Goal: Task Accomplishment & Management: Use online tool/utility

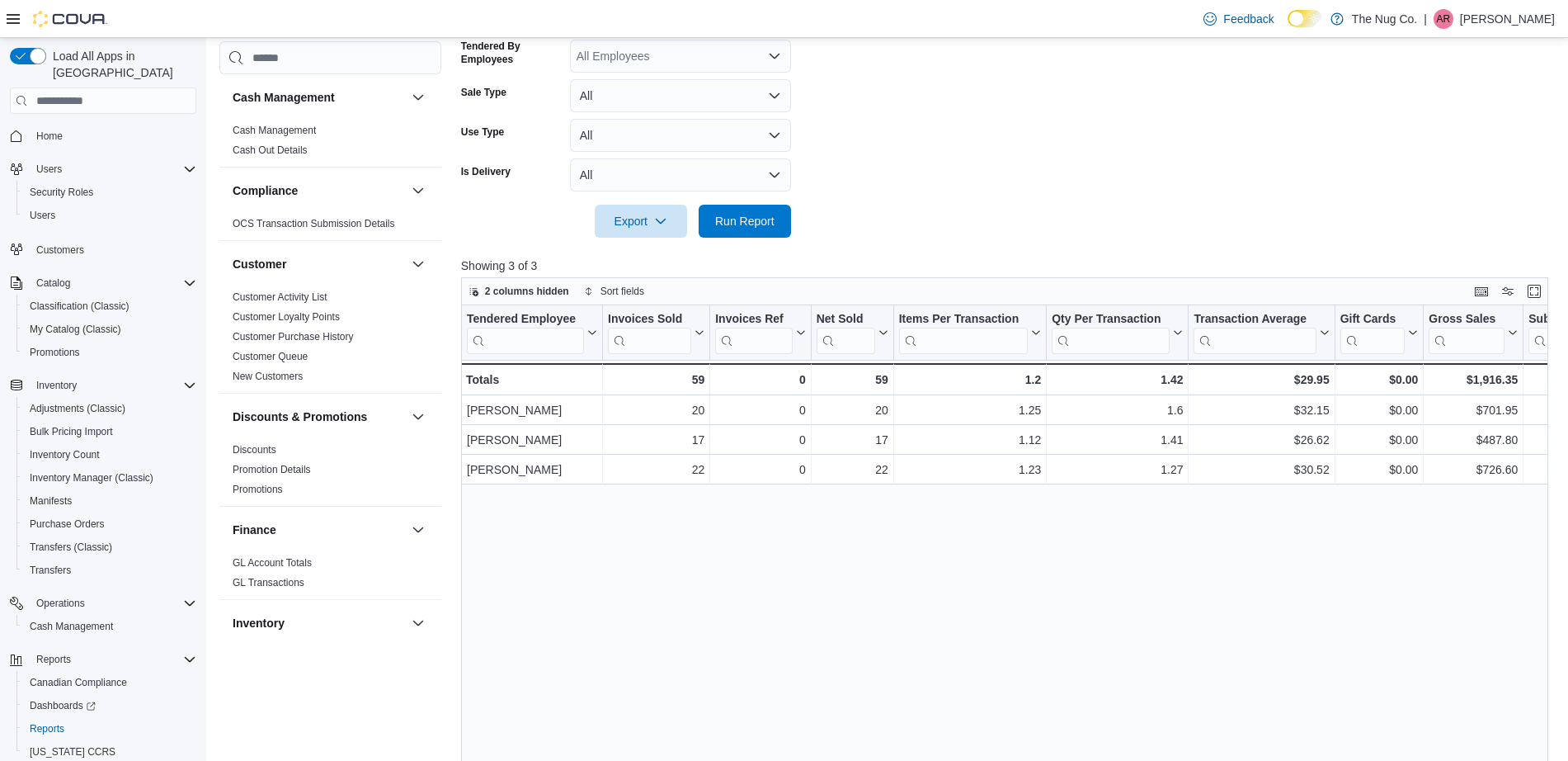
scroll to position [1020, 0]
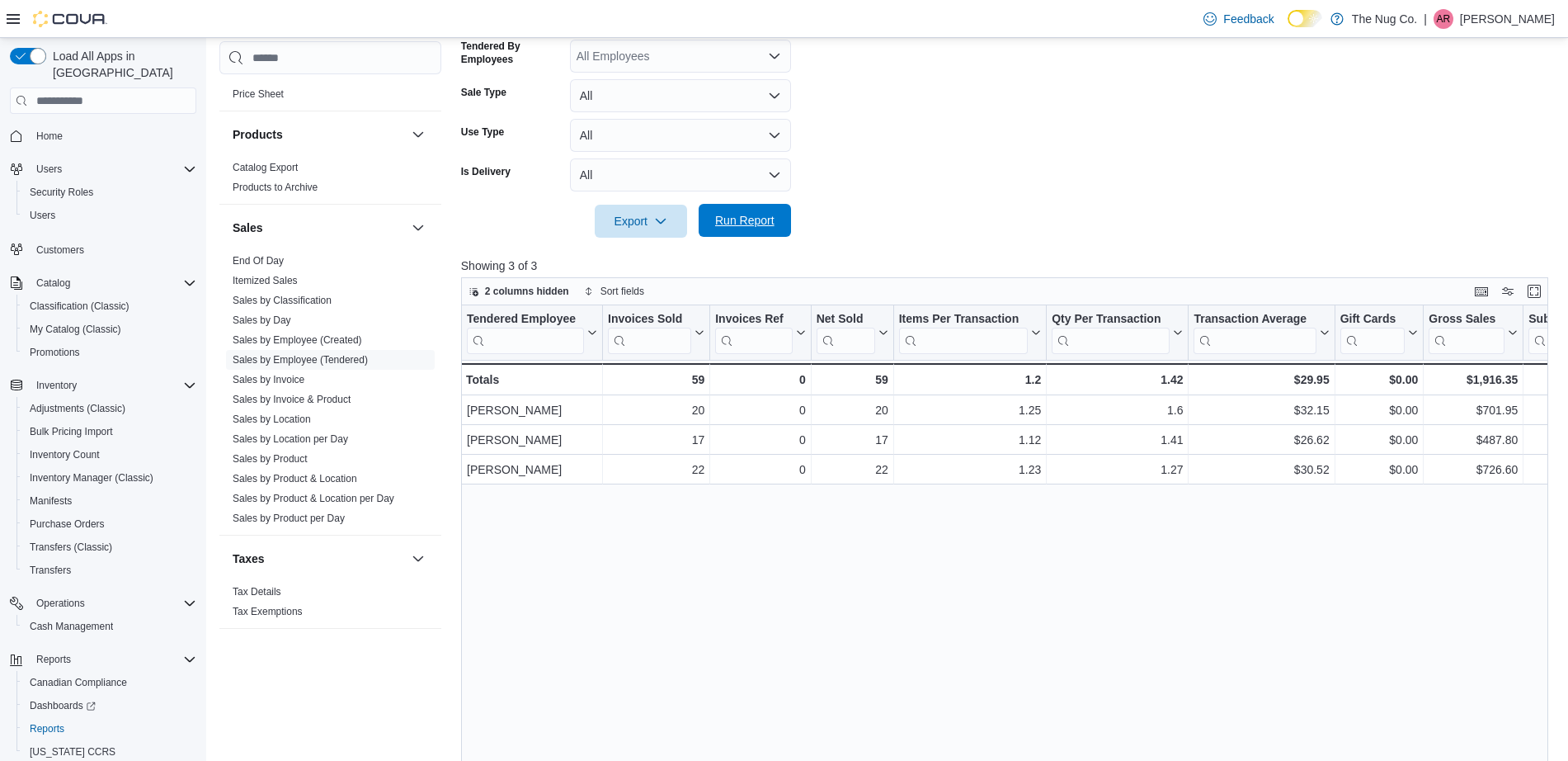
click at [756, 215] on span "Run Report" at bounding box center [745, 220] width 59 height 16
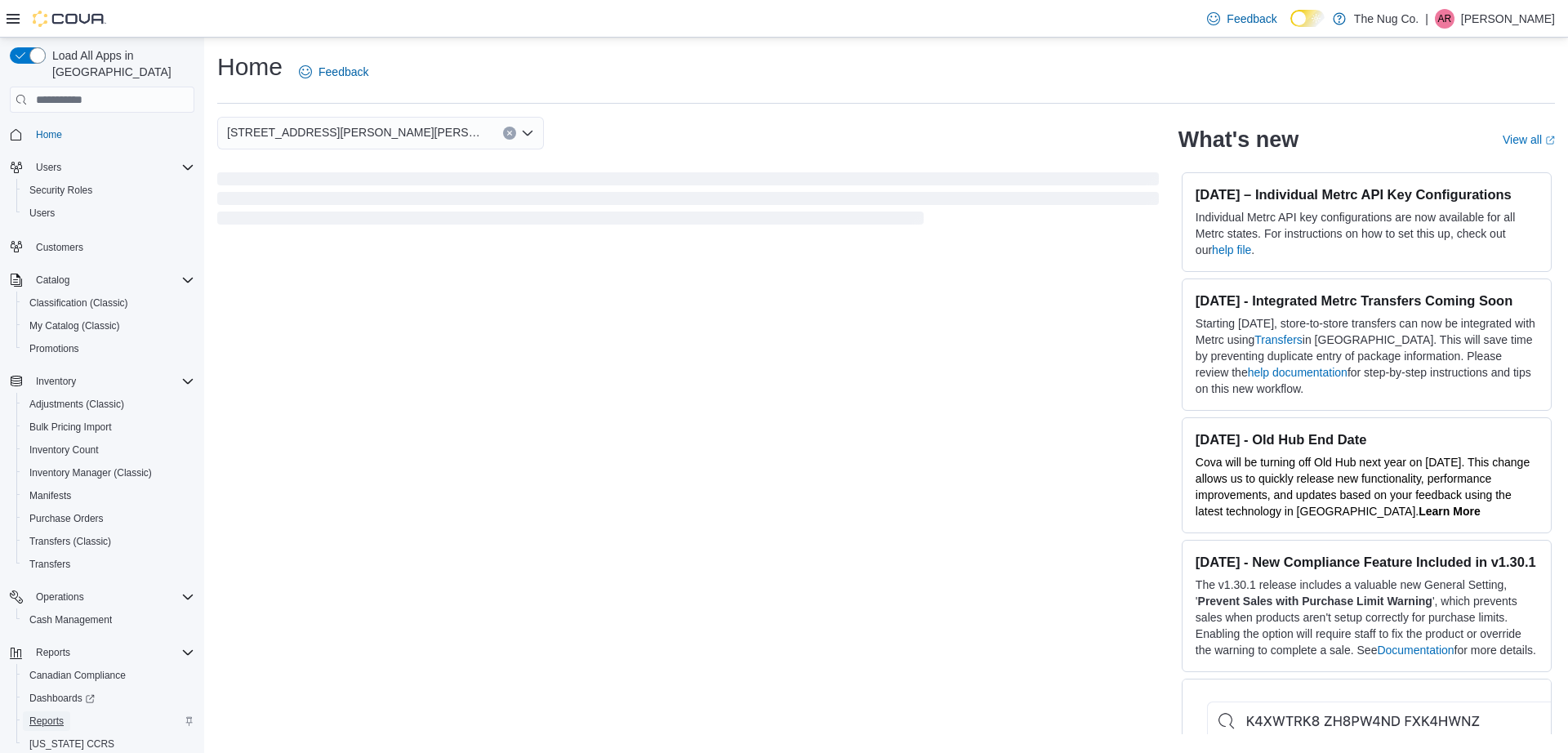
click at [51, 714] on span "Reports" at bounding box center [46, 720] width 35 height 13
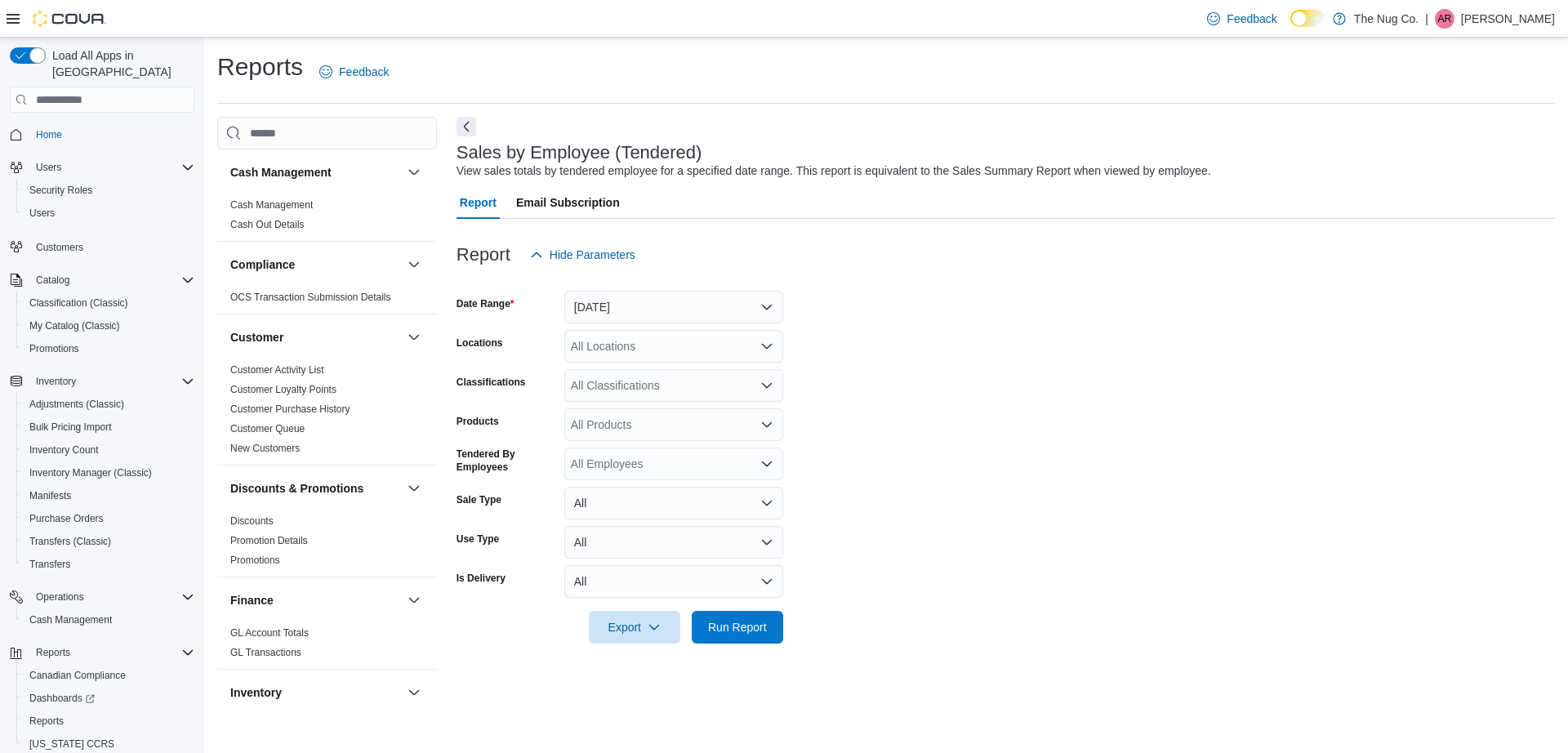
click at [7, 22] on icon at bounding box center [12, 19] width 13 height 10
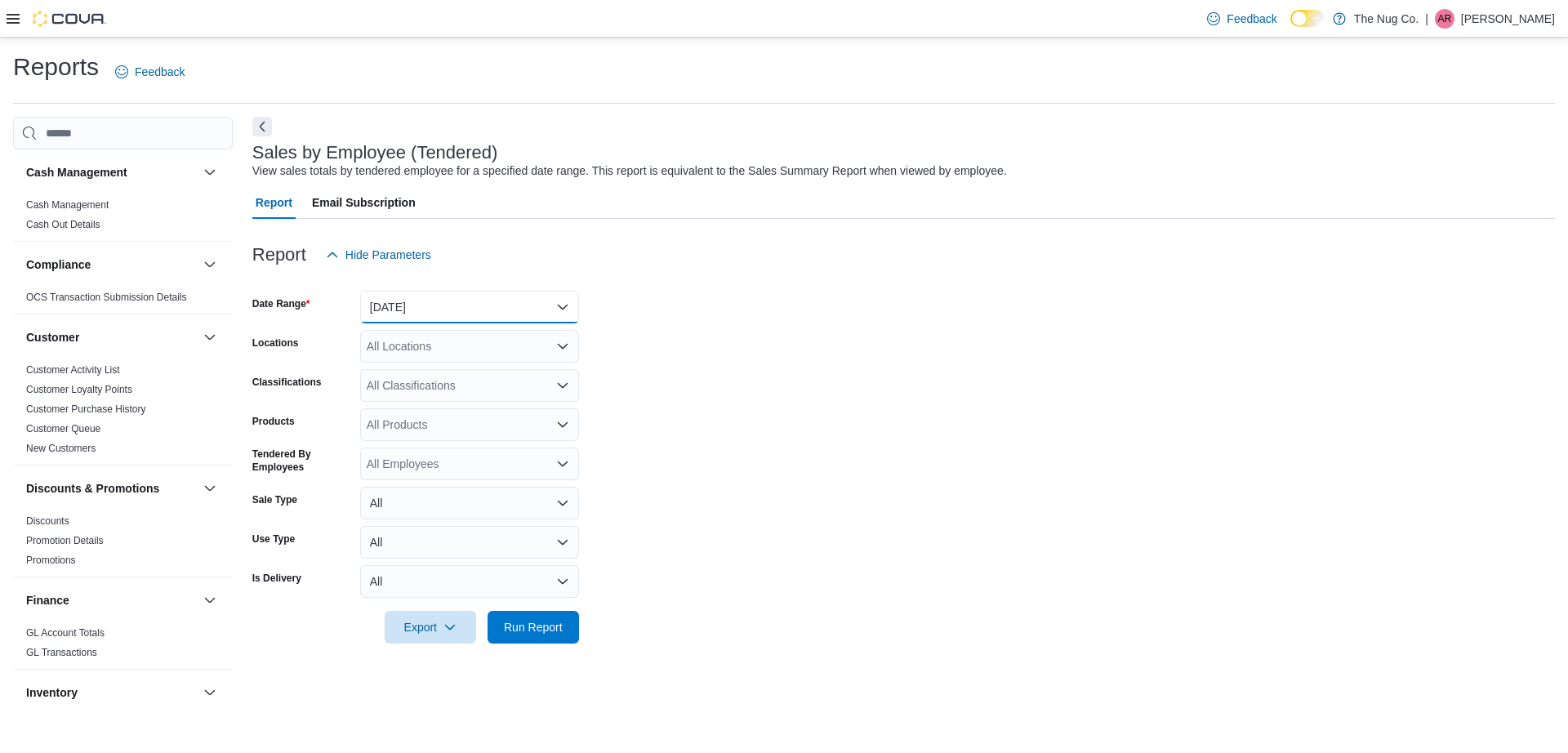
click at [433, 299] on button "[DATE]" at bounding box center [469, 307] width 219 height 33
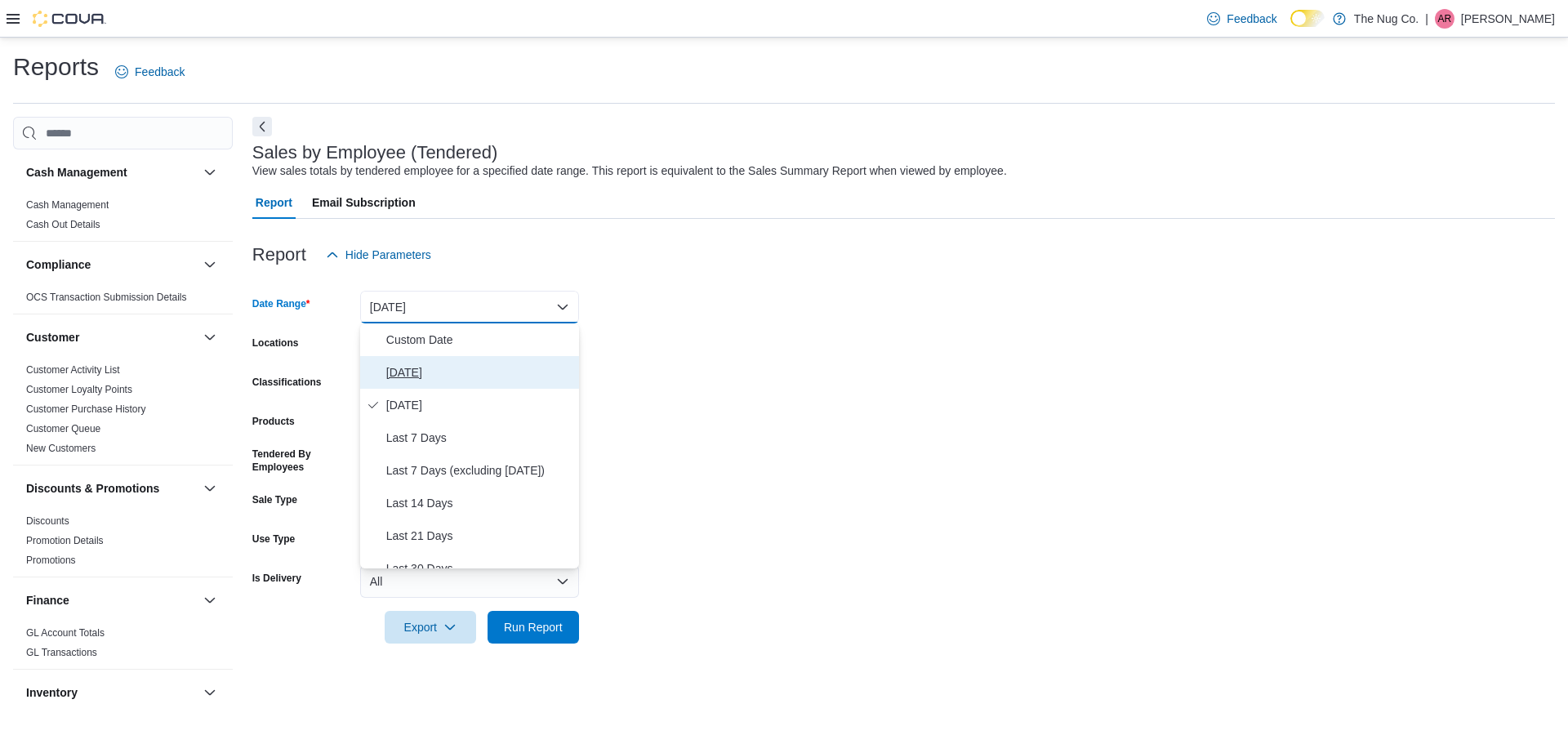
click at [437, 372] on span "[DATE]" at bounding box center [480, 372] width 186 height 19
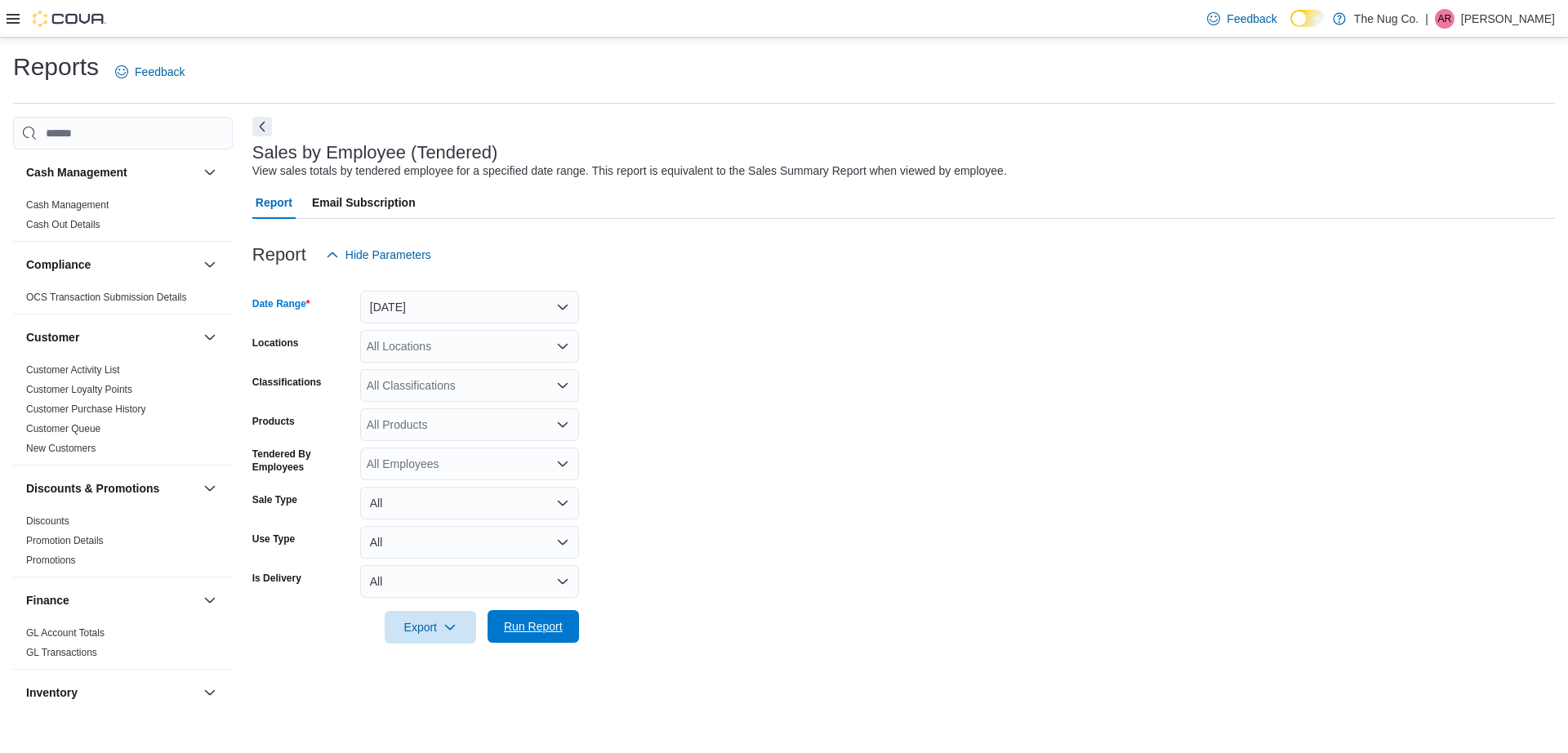
click at [508, 610] on div "Export Run Report" at bounding box center [416, 626] width 327 height 33
click at [541, 629] on span "Run Report" at bounding box center [534, 626] width 59 height 16
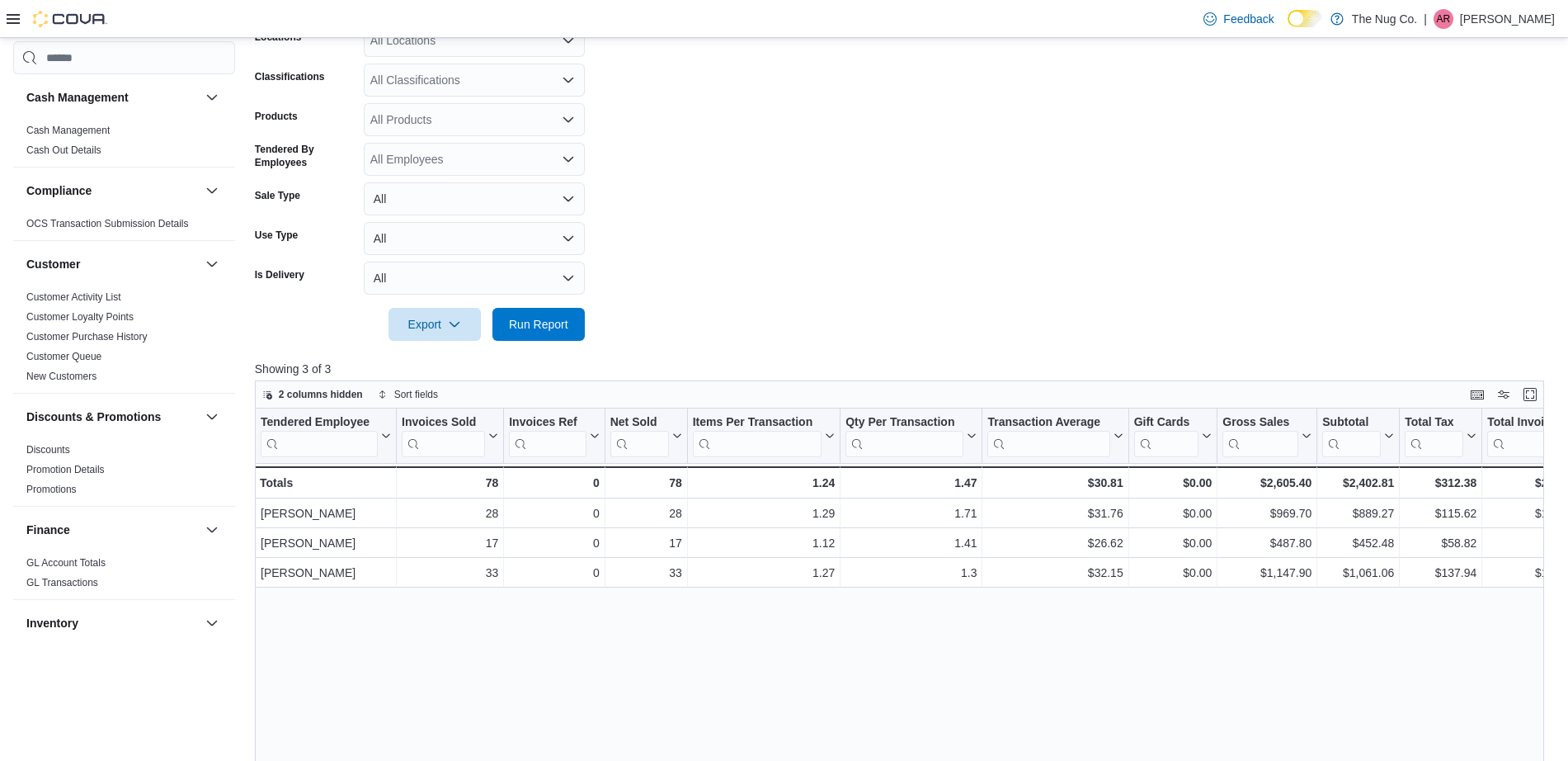
scroll to position [413, 0]
